Goal: Information Seeking & Learning: Find contact information

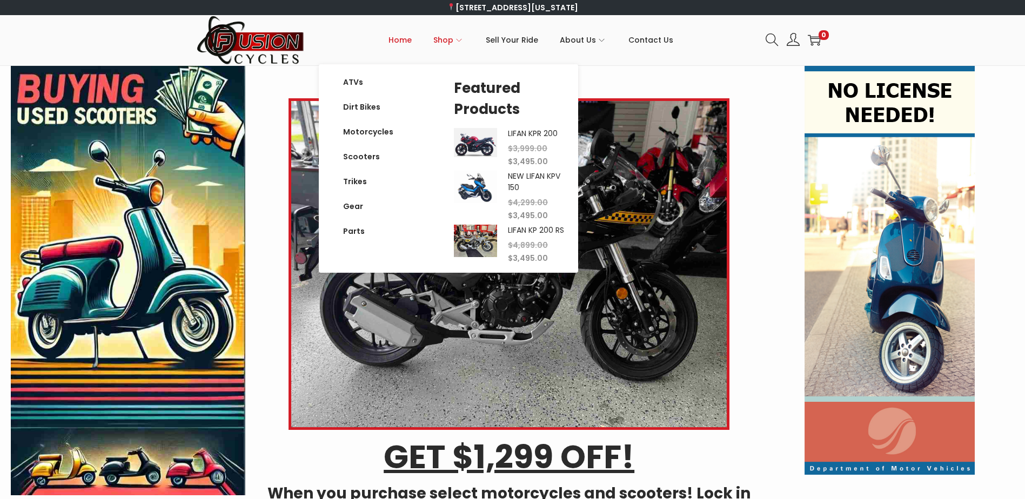
click at [459, 42] on icon "Primary navigation" at bounding box center [459, 40] width 6 height 6
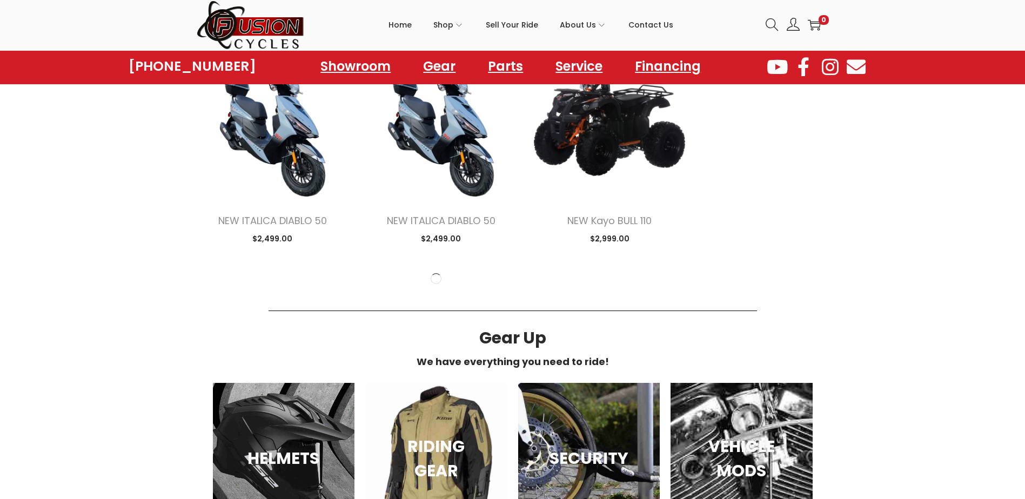
scroll to position [1351, 0]
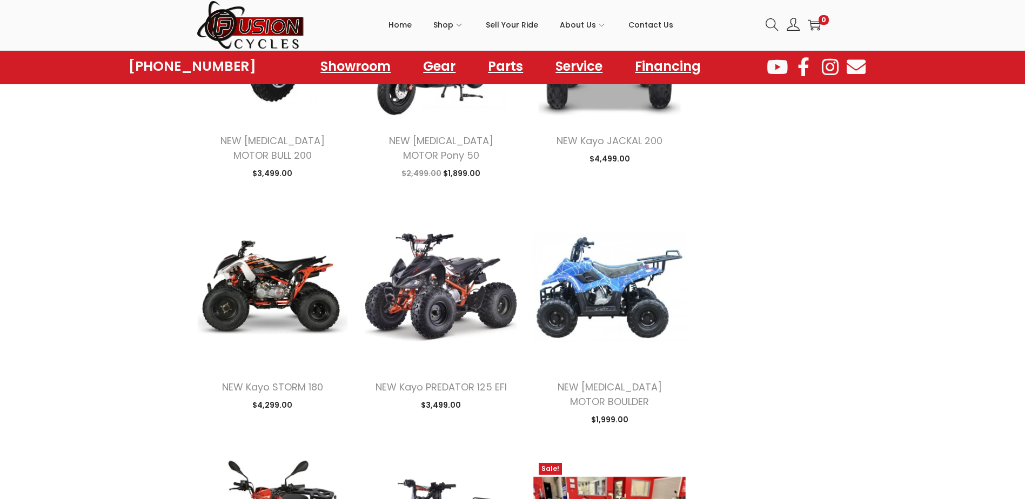
scroll to position [3135, 0]
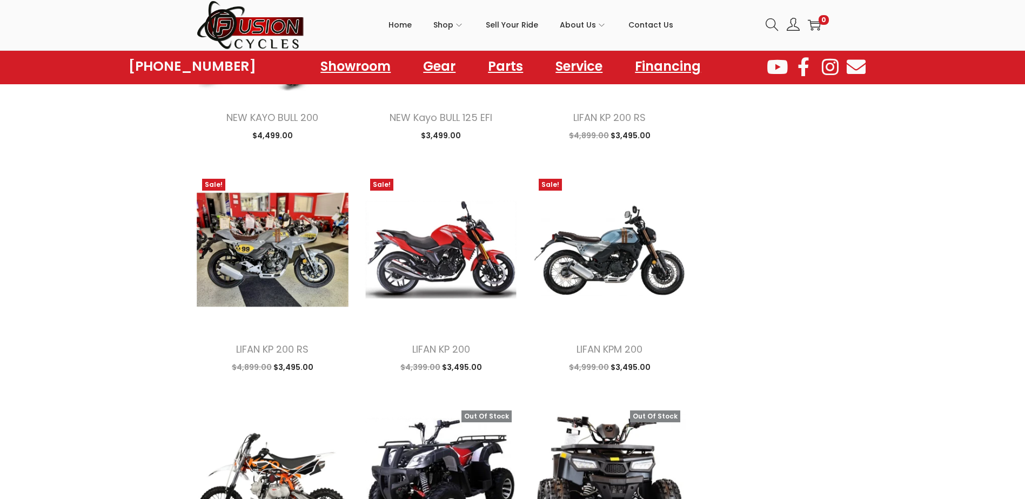
scroll to position [3621, 0]
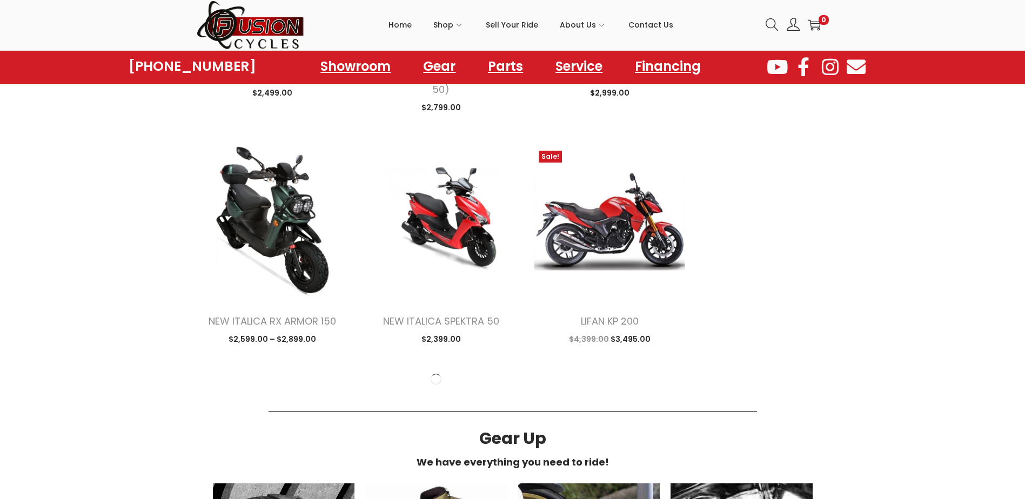
scroll to position [5675, 0]
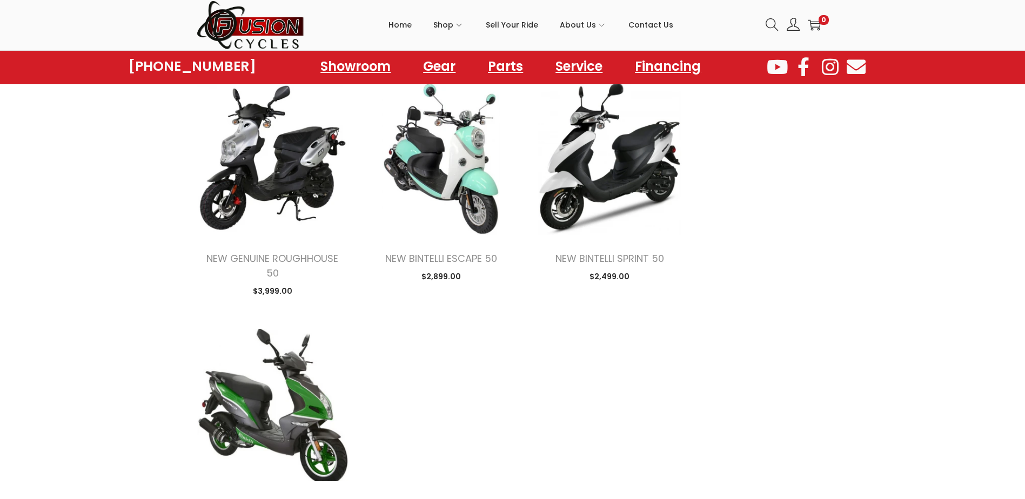
scroll to position [6539, 0]
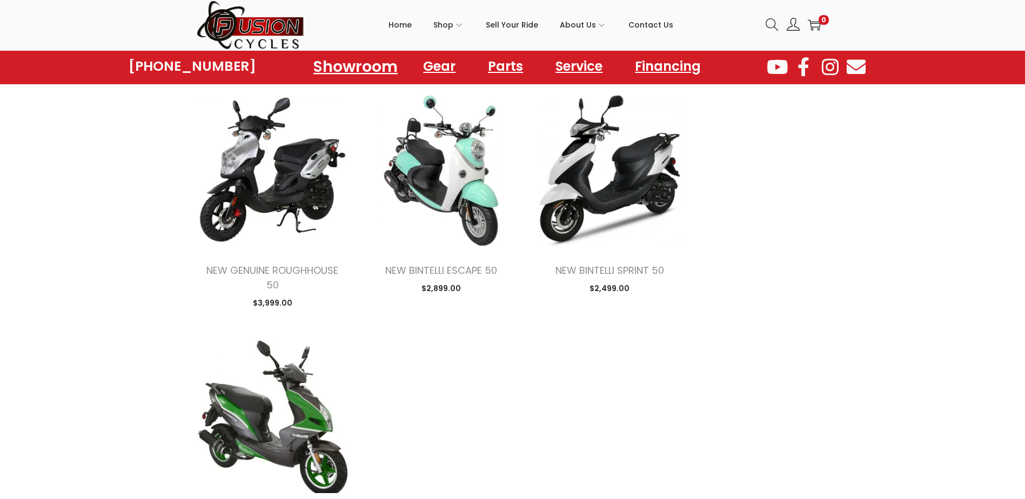
click at [366, 69] on link "Showroom" at bounding box center [355, 66] width 110 height 30
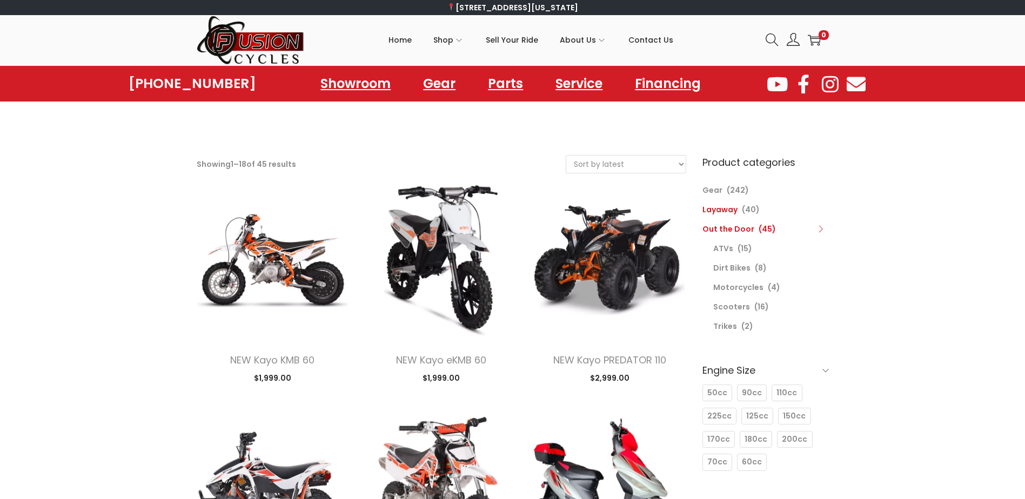
click at [712, 206] on link "Layaway" at bounding box center [720, 209] width 35 height 11
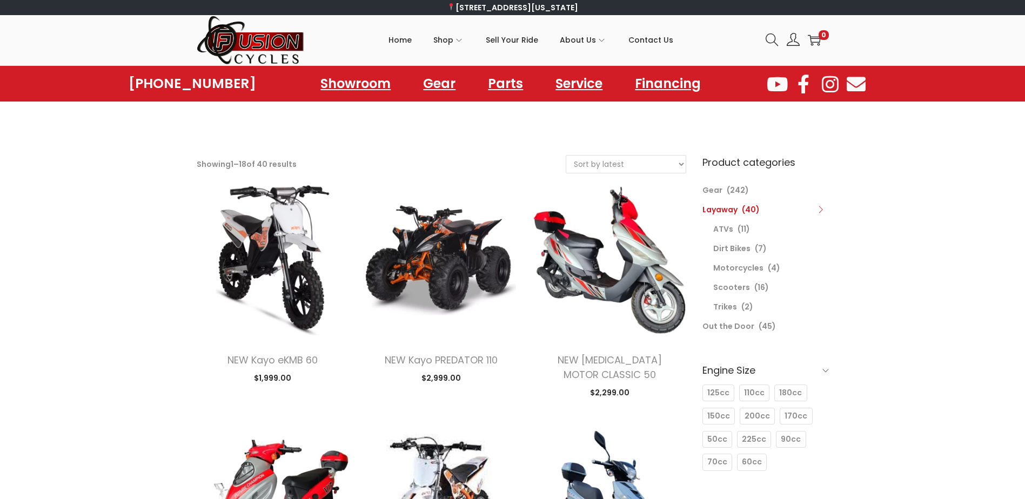
click at [241, 43] on img at bounding box center [251, 40] width 108 height 50
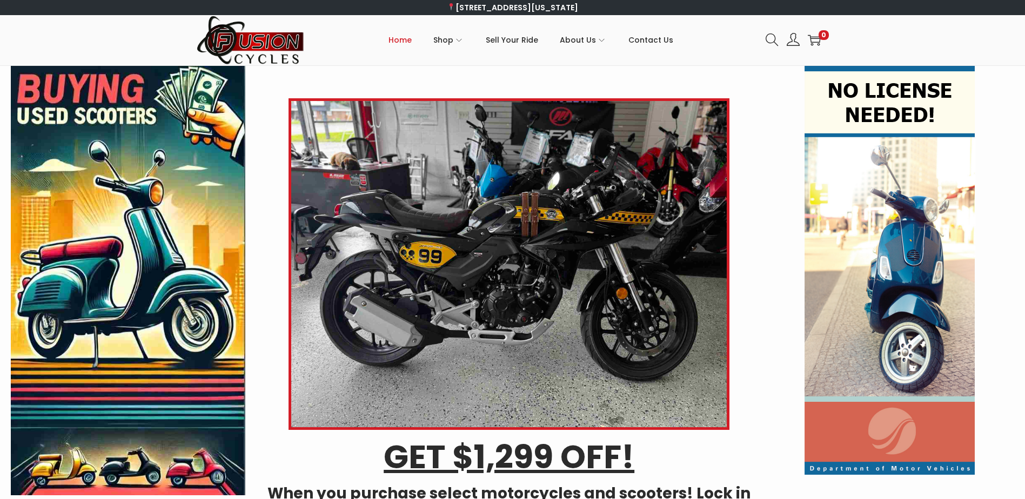
click at [596, 217] on img at bounding box center [509, 264] width 441 height 332
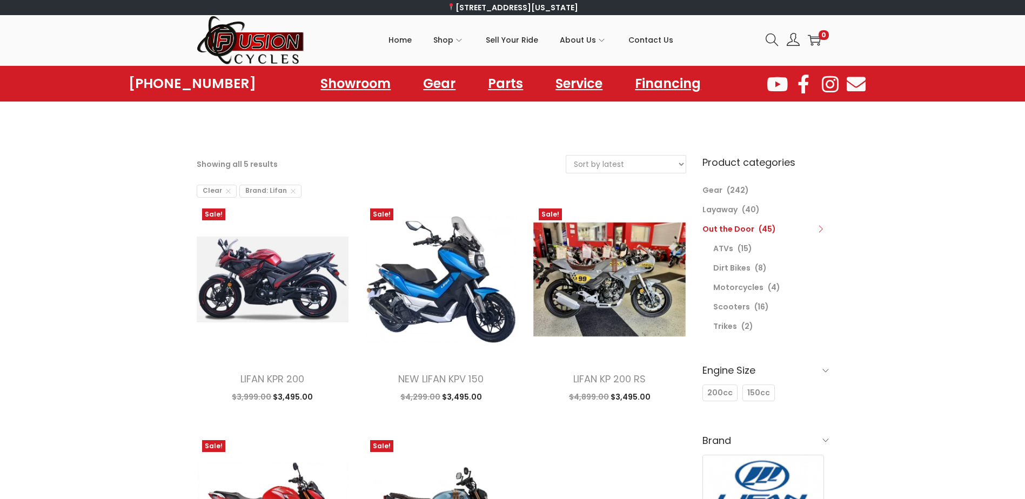
click at [291, 192] on icon at bounding box center [293, 192] width 5 height 8
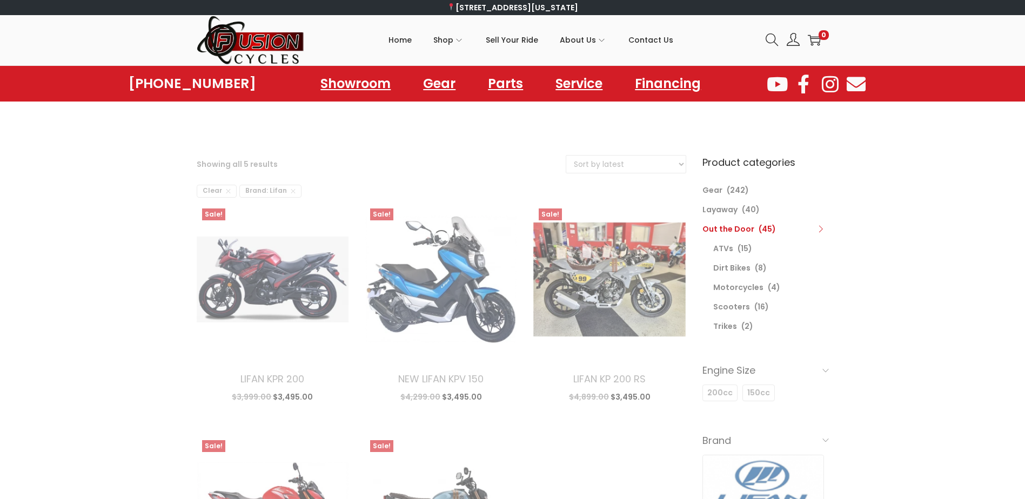
select select "date"
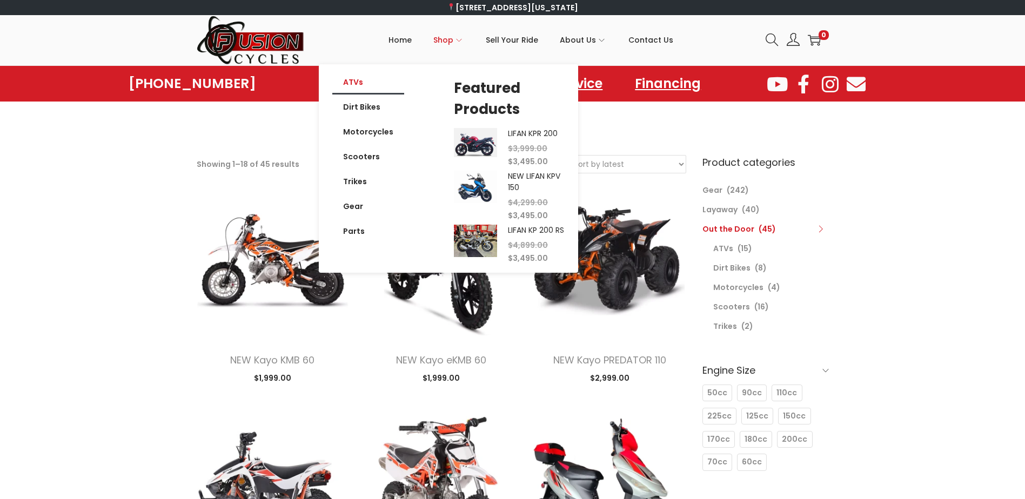
click at [361, 84] on link "ATVs" at bounding box center [368, 82] width 72 height 25
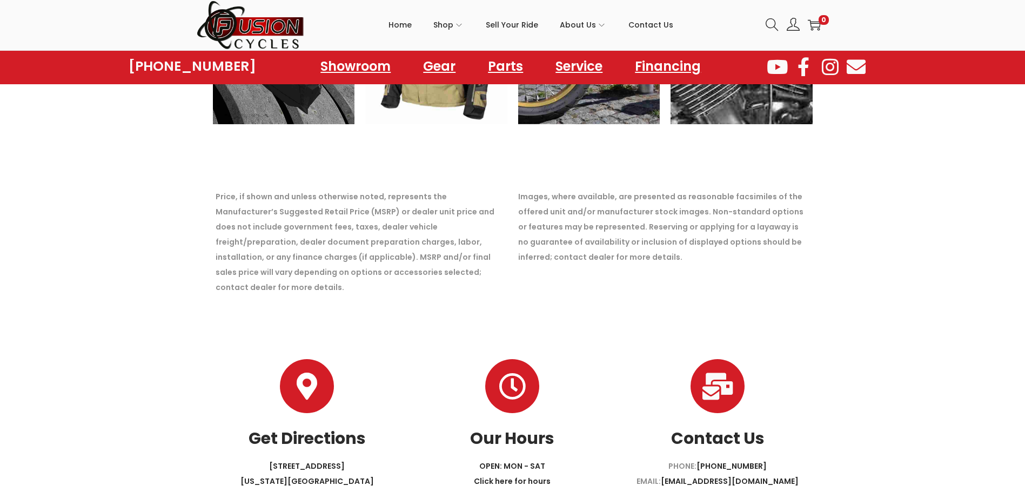
scroll to position [1546, 0]
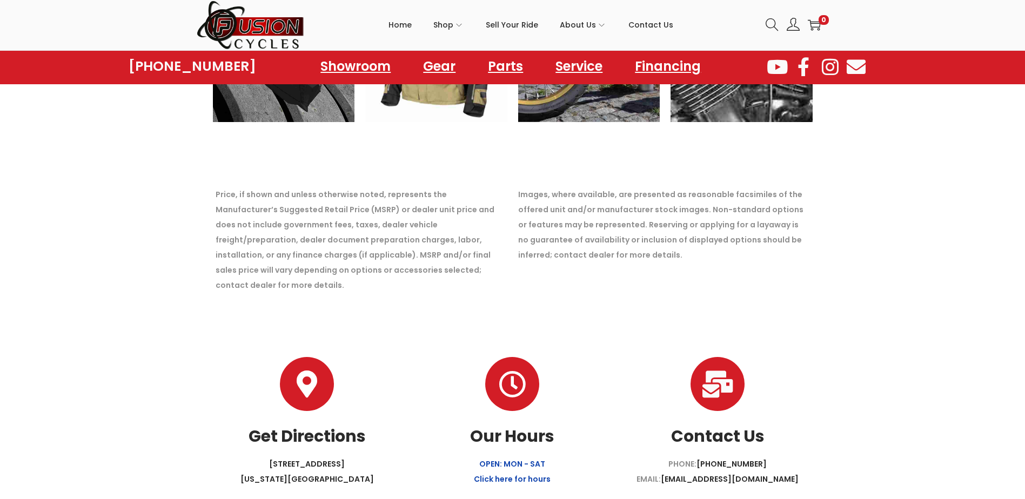
click at [495, 459] on link "OPEN: MON - SAT Click here for hours" at bounding box center [512, 472] width 77 height 26
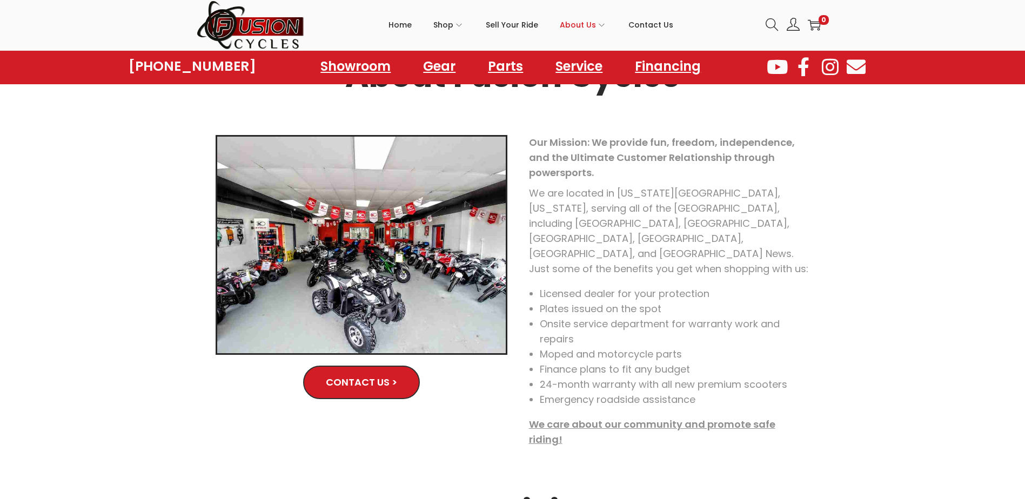
scroll to position [162, 0]
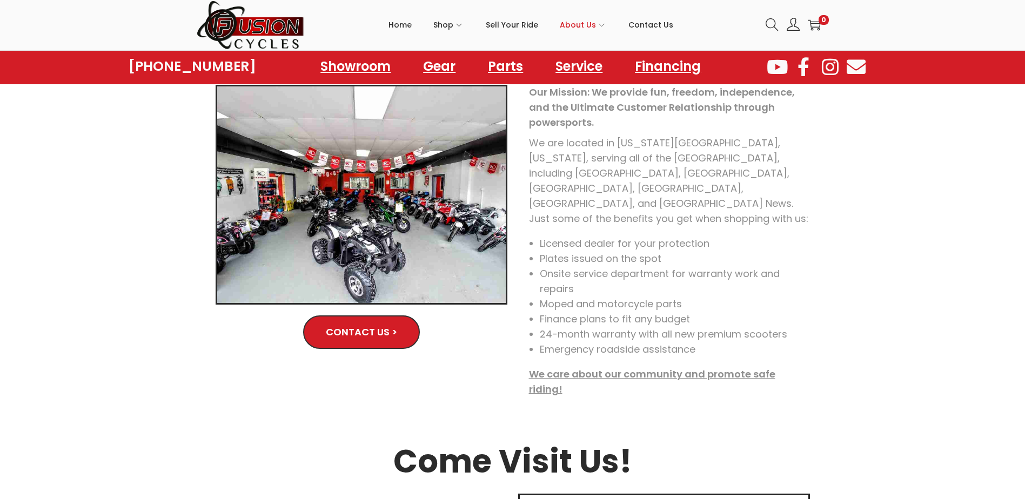
click at [245, 20] on img at bounding box center [251, 25] width 108 height 50
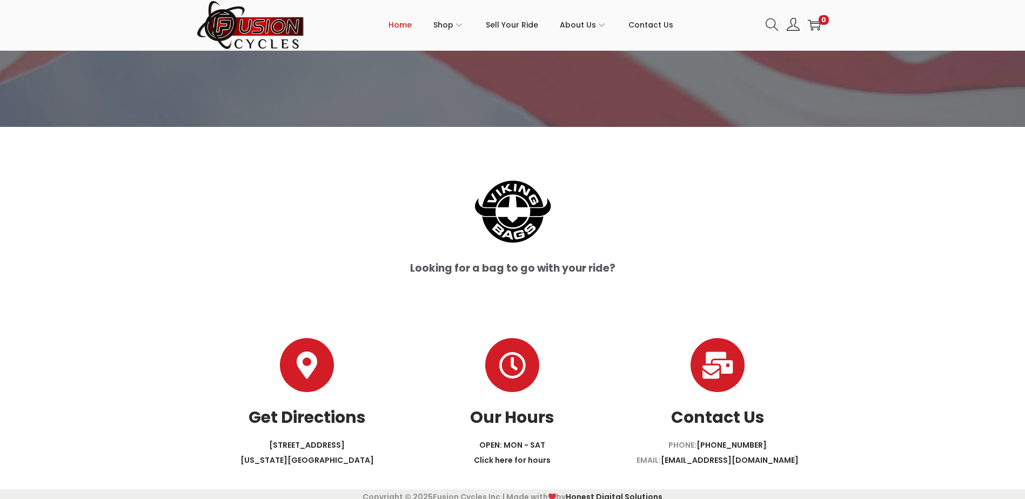
scroll to position [2812, 0]
click at [509, 440] on p "OPEN: MON - SAT Click here for hours" at bounding box center [512, 452] width 205 height 30
click at [510, 445] on link "OPEN: MON - SAT Click here for hours" at bounding box center [512, 452] width 77 height 26
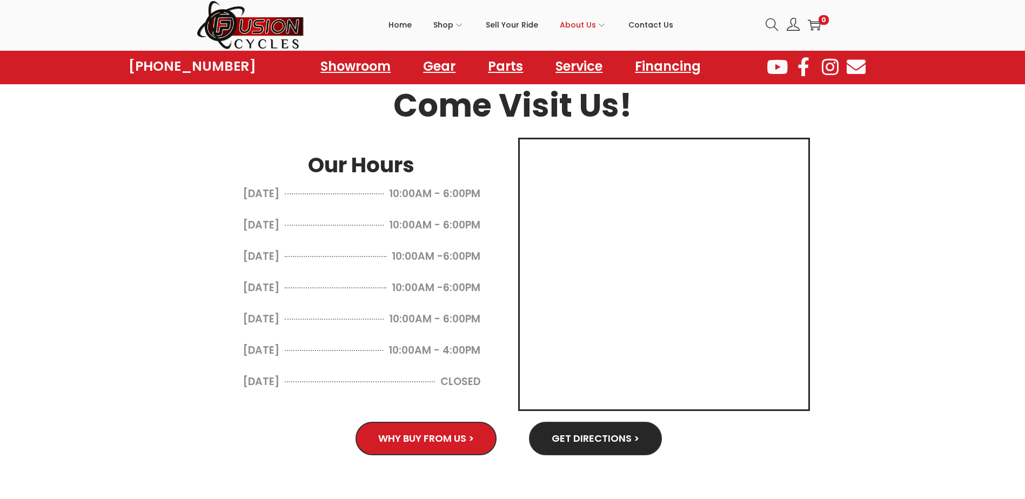
scroll to position [530, 0]
